Goal: Information Seeking & Learning: Learn about a topic

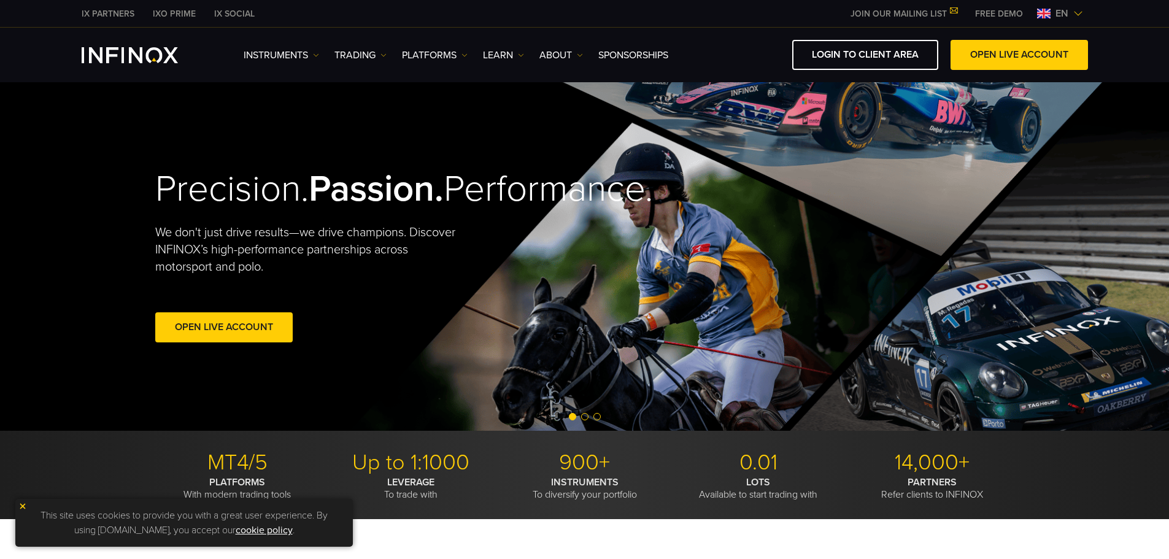
click at [374, 55] on link "TRADING" at bounding box center [360, 55] width 52 height 15
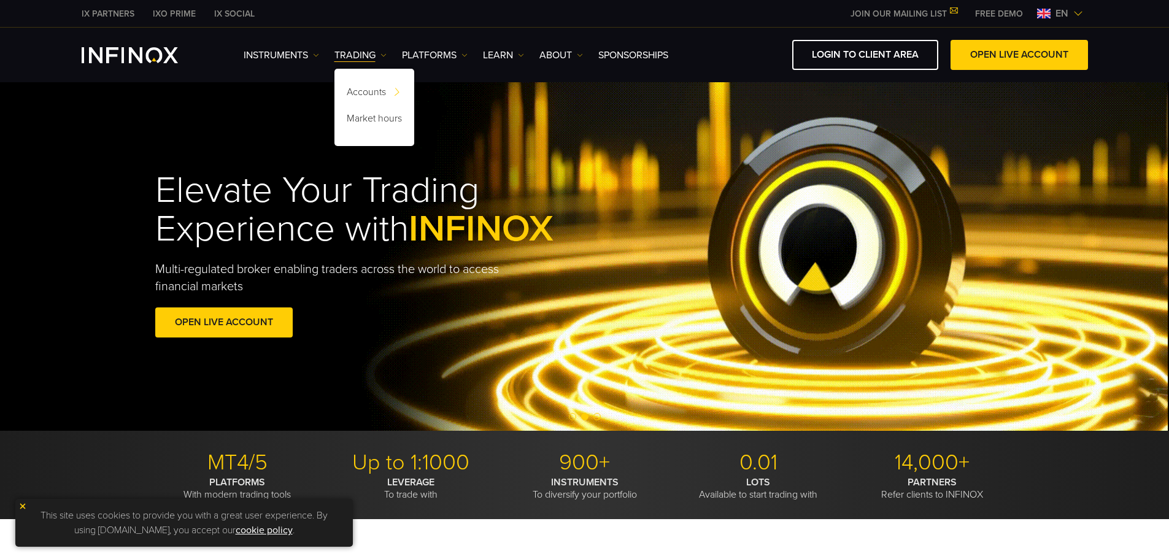
click at [419, 56] on link "PLATFORMS" at bounding box center [435, 55] width 66 height 15
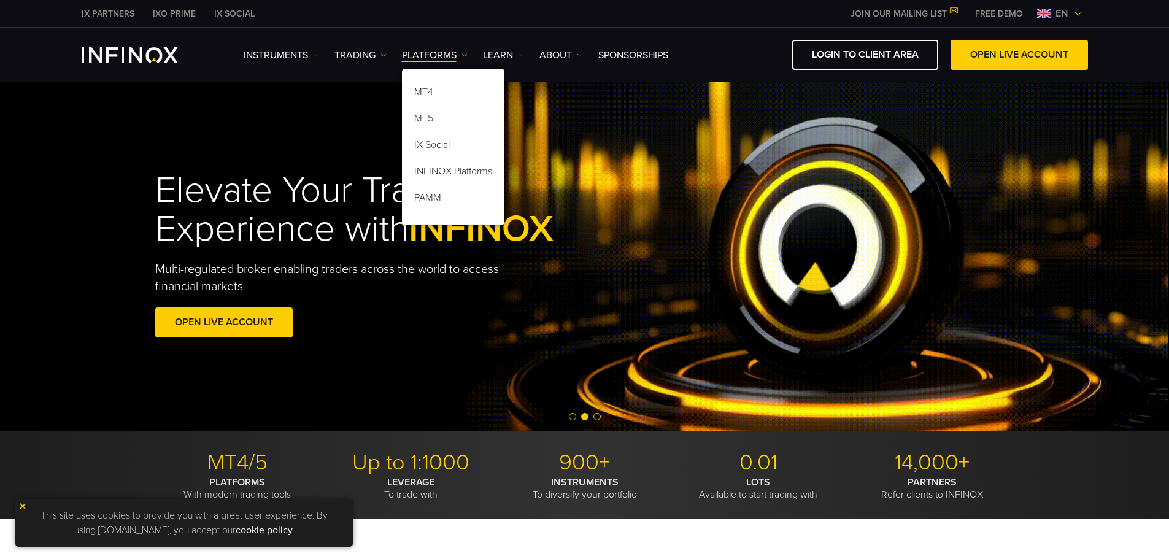
click at [269, 56] on link "Instruments" at bounding box center [281, 55] width 75 height 15
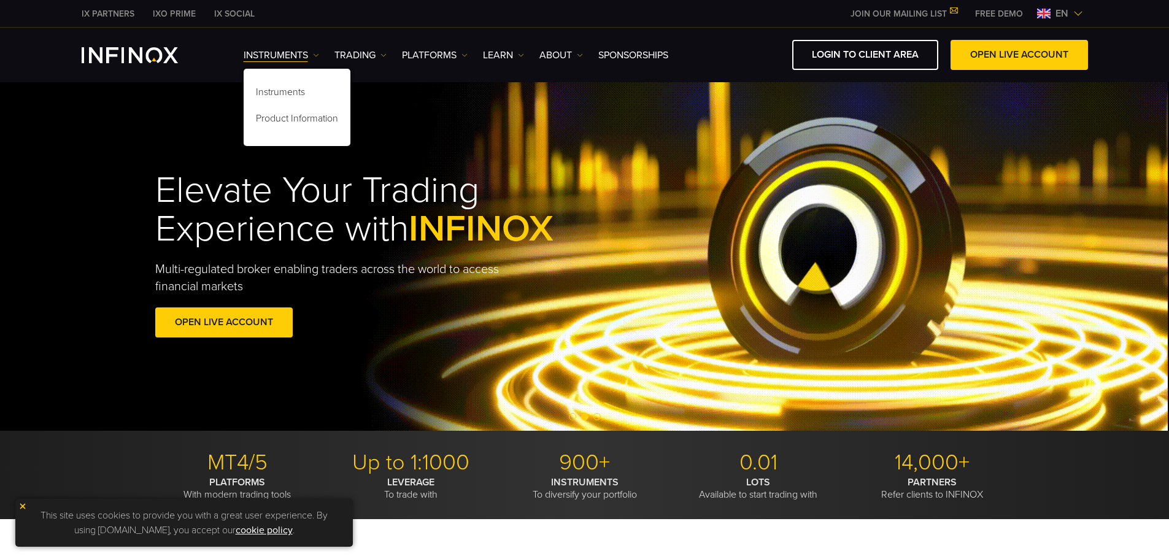
click at [282, 93] on link "Instruments" at bounding box center [297, 94] width 107 height 26
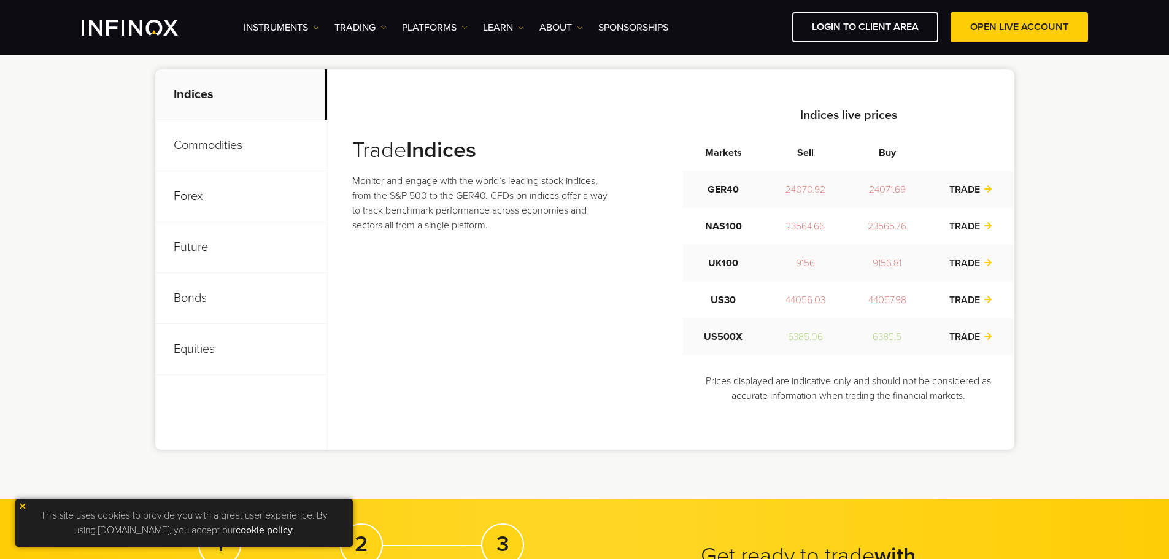
click at [210, 350] on p "Equities" at bounding box center [241, 349] width 172 height 51
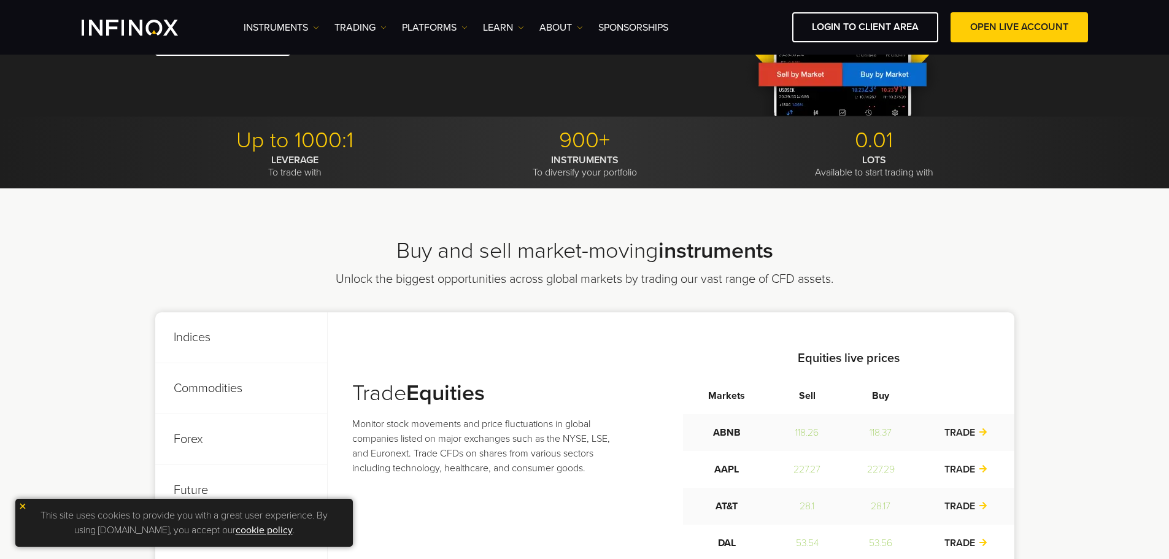
scroll to position [429, 0]
